Goal: Task Accomplishment & Management: Use online tool/utility

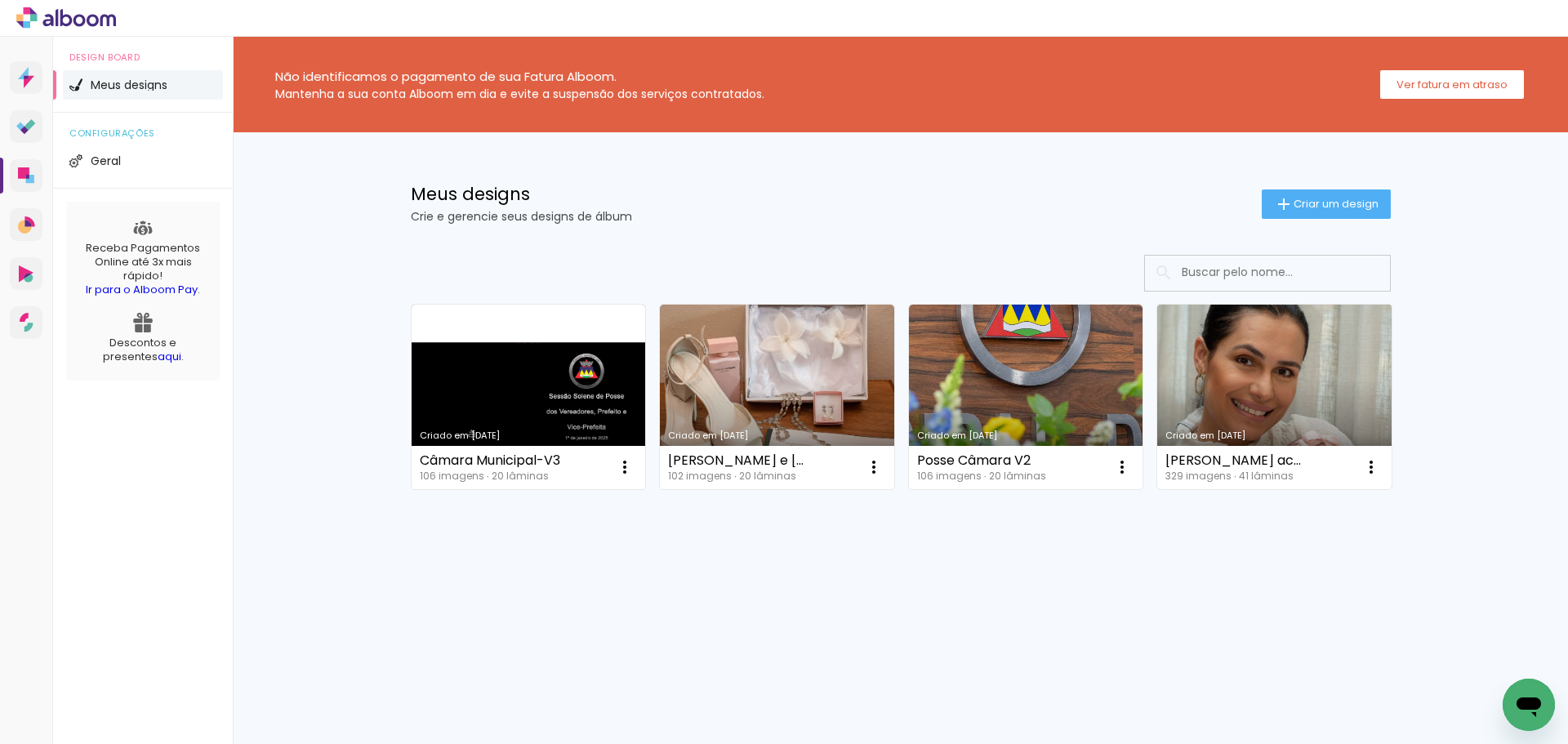
click at [1265, 391] on link "Criado em [DATE]" at bounding box center [1274, 397] width 235 height 185
